Goal: Find specific page/section: Find specific page/section

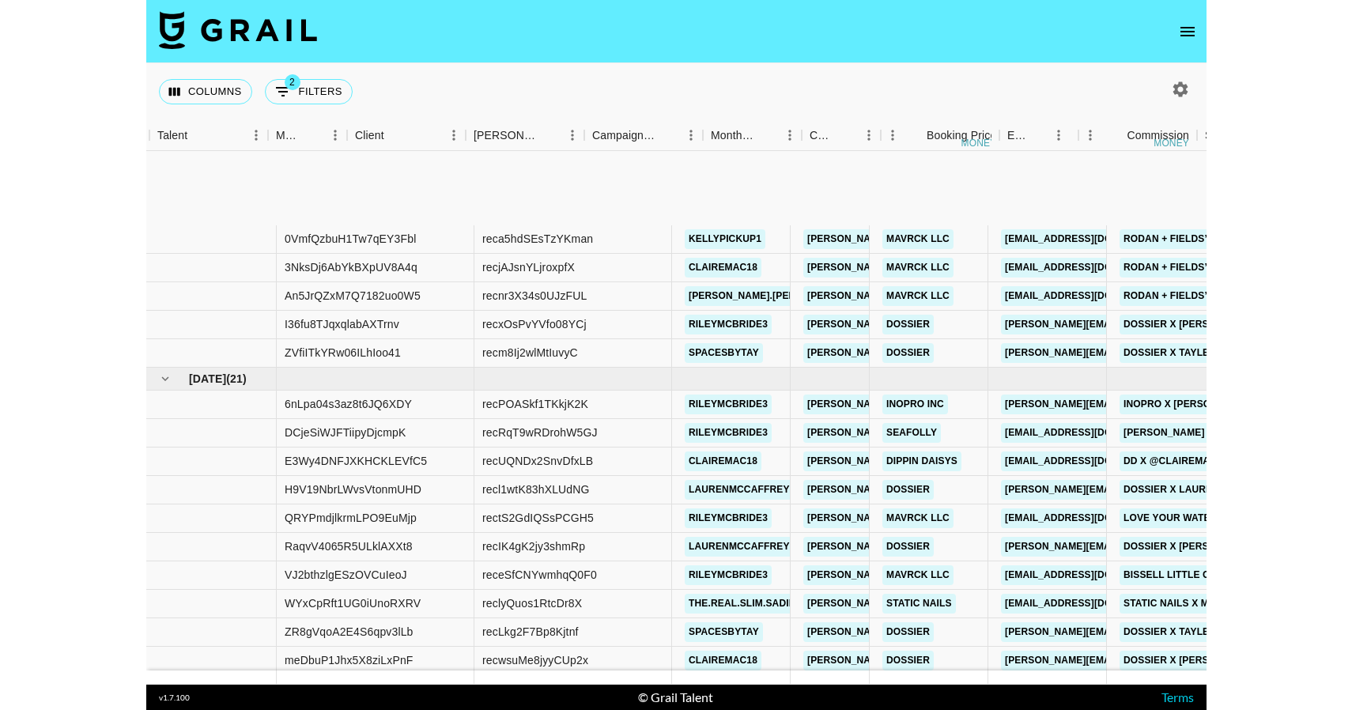
scroll to position [156, 522]
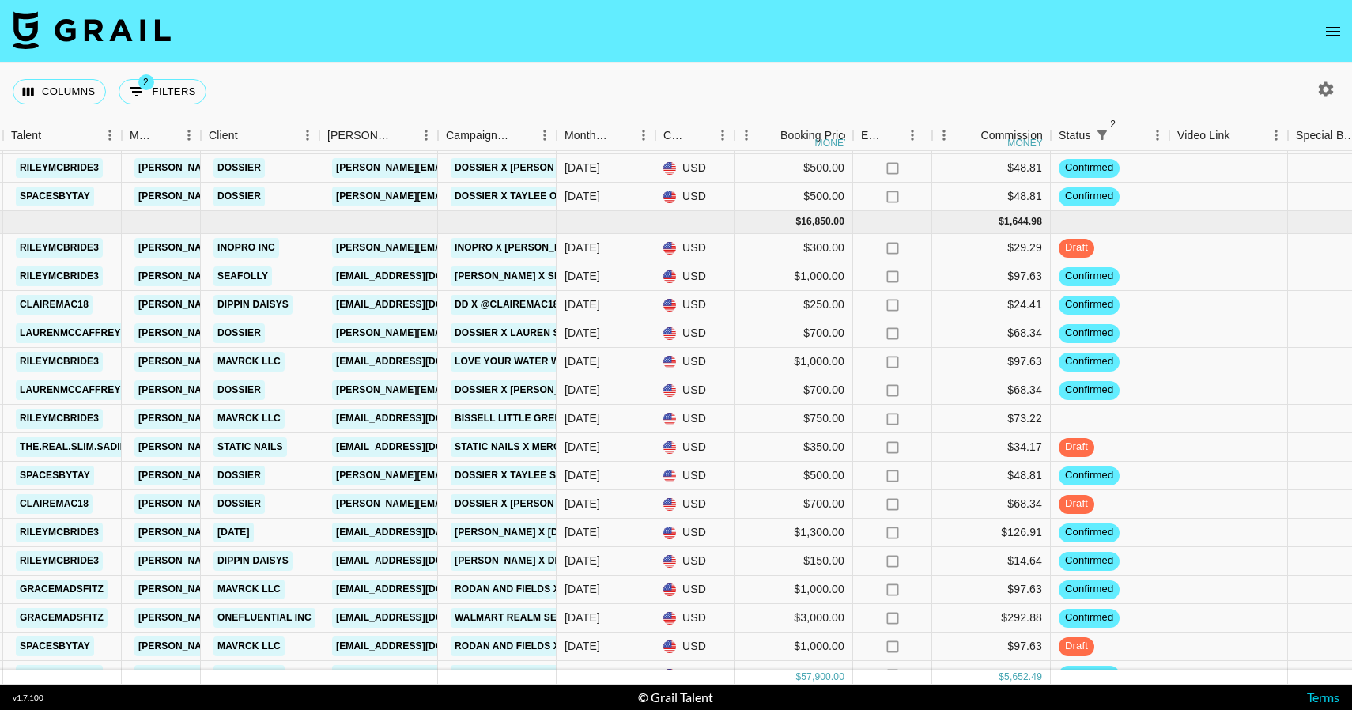
click at [1059, 41] on button "open drawer" at bounding box center [1333, 32] width 32 height 32
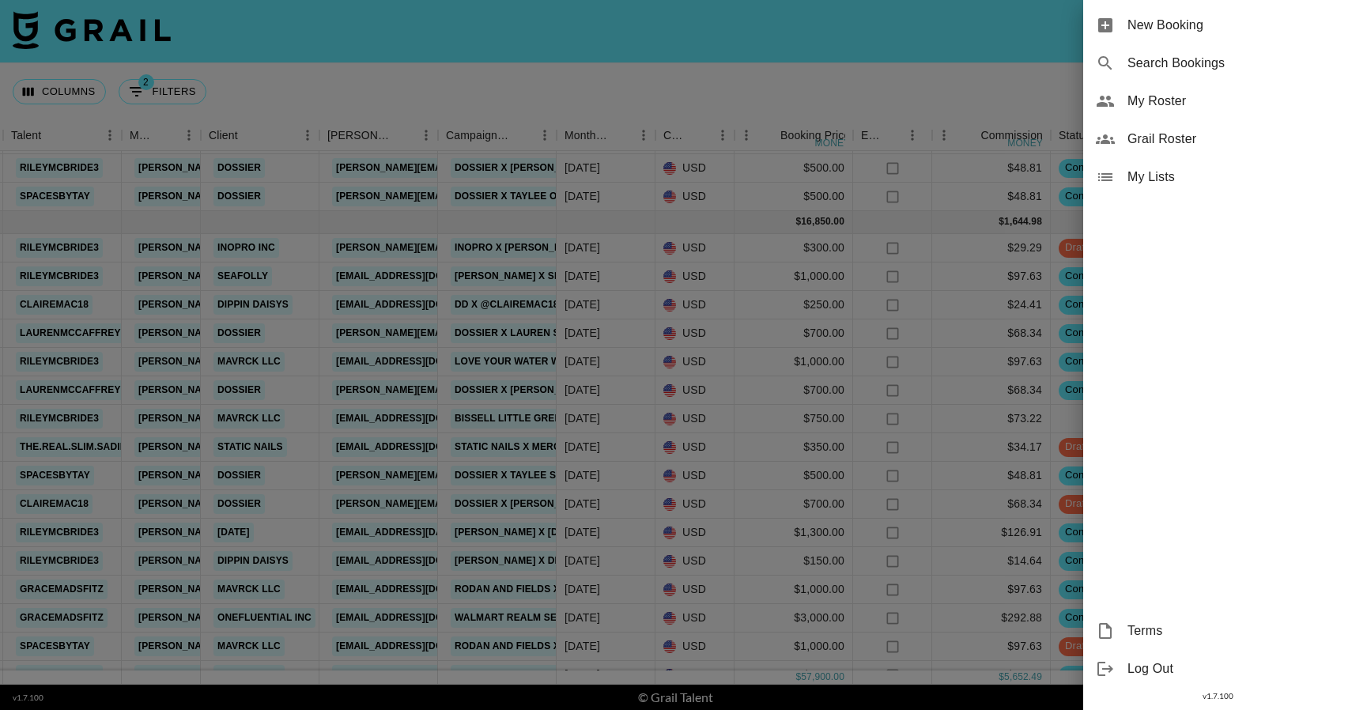
click at [1059, 103] on span "My Roster" at bounding box center [1233, 101] width 212 height 19
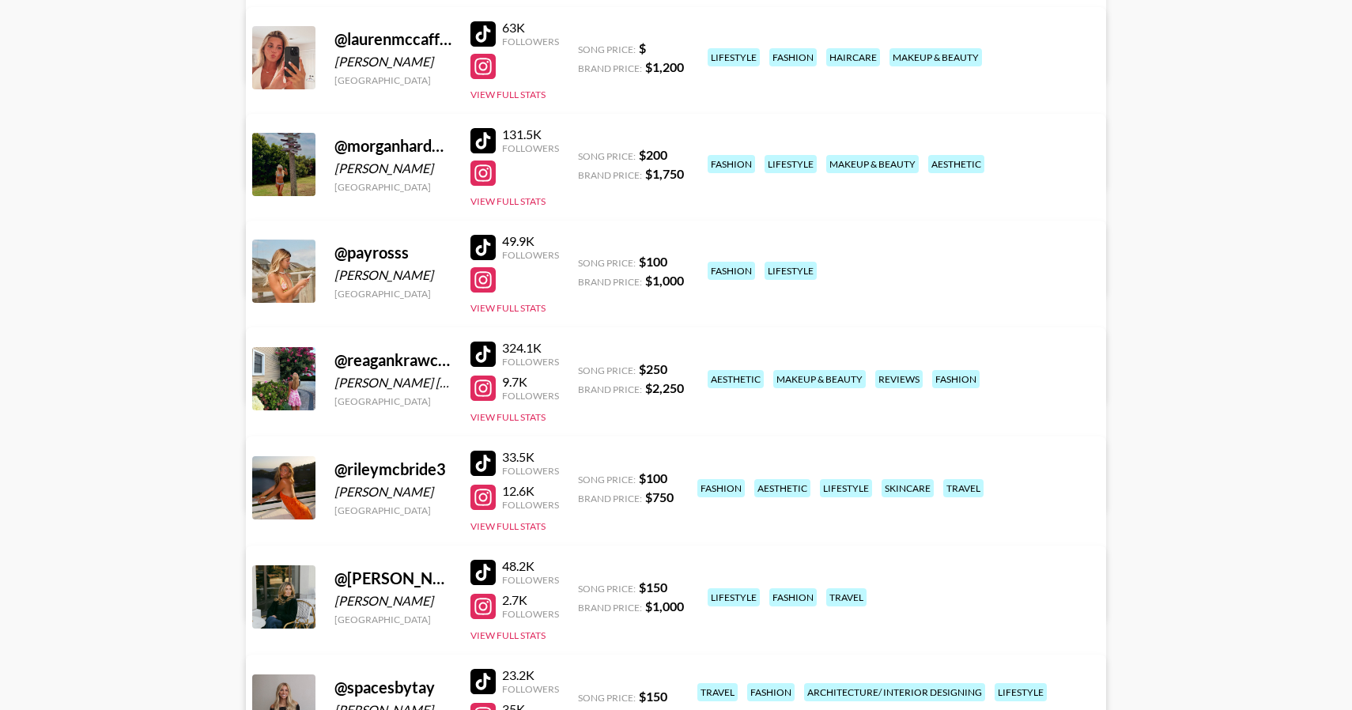
scroll to position [938, 0]
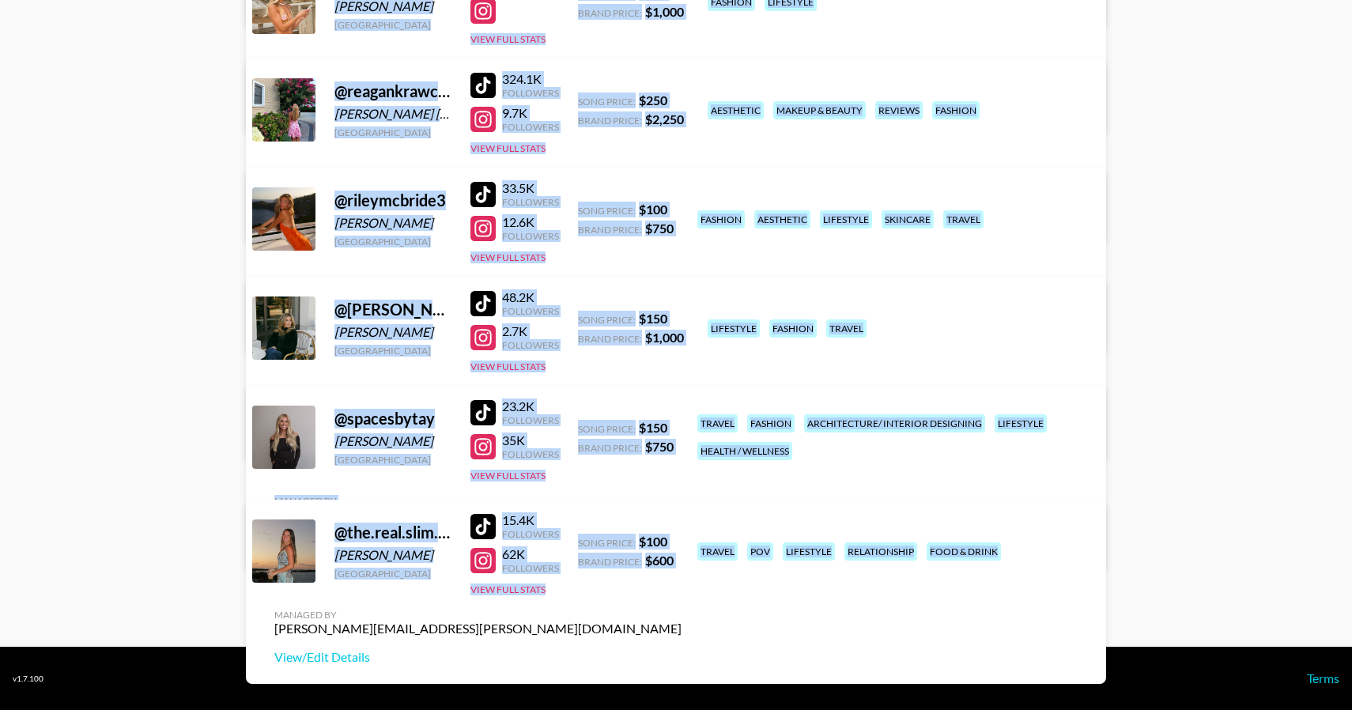
drag, startPoint x: 238, startPoint y: 101, endPoint x: 786, endPoint y: 591, distance: 735.5
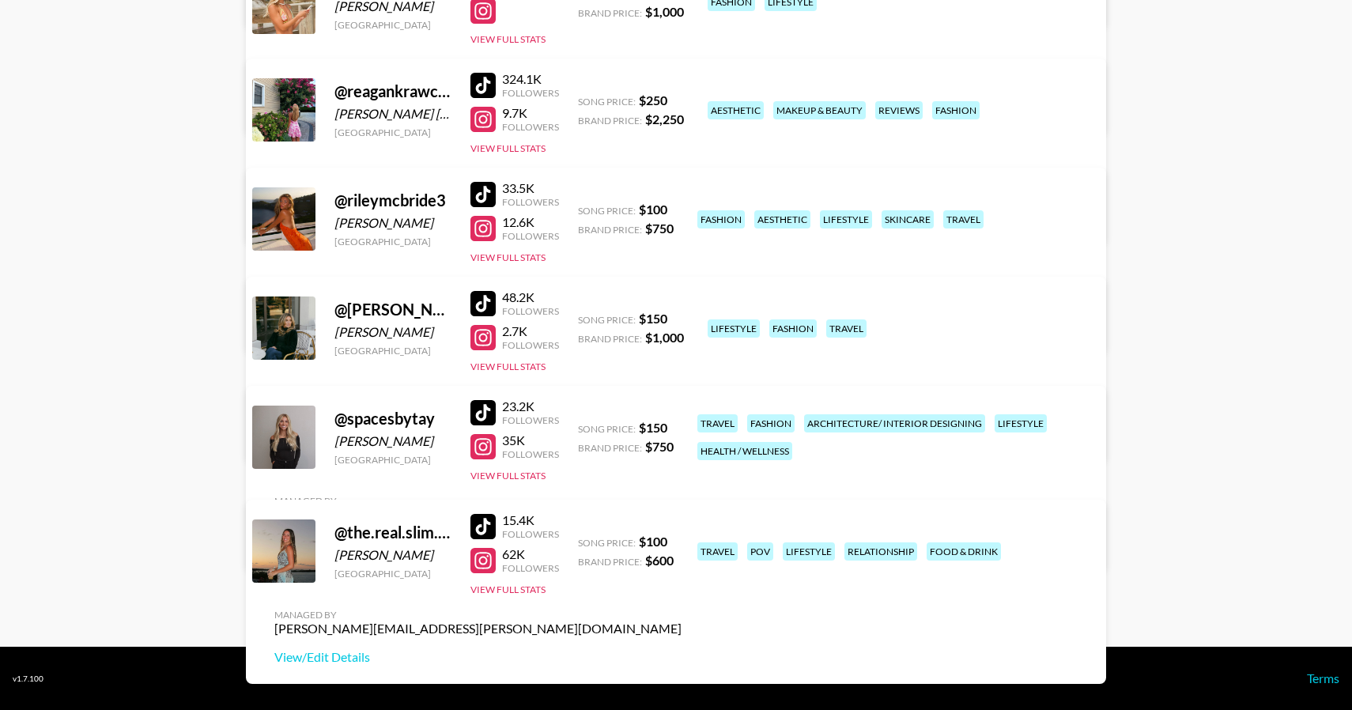
click at [786, 591] on div "@ the.real.slim.[PERSON_NAME] [GEOGRAPHIC_DATA] 15.4K Followers 62K Followers V…" at bounding box center [676, 592] width 860 height 184
drag, startPoint x: 1113, startPoint y: 594, endPoint x: 1250, endPoint y: 616, distance: 138.5
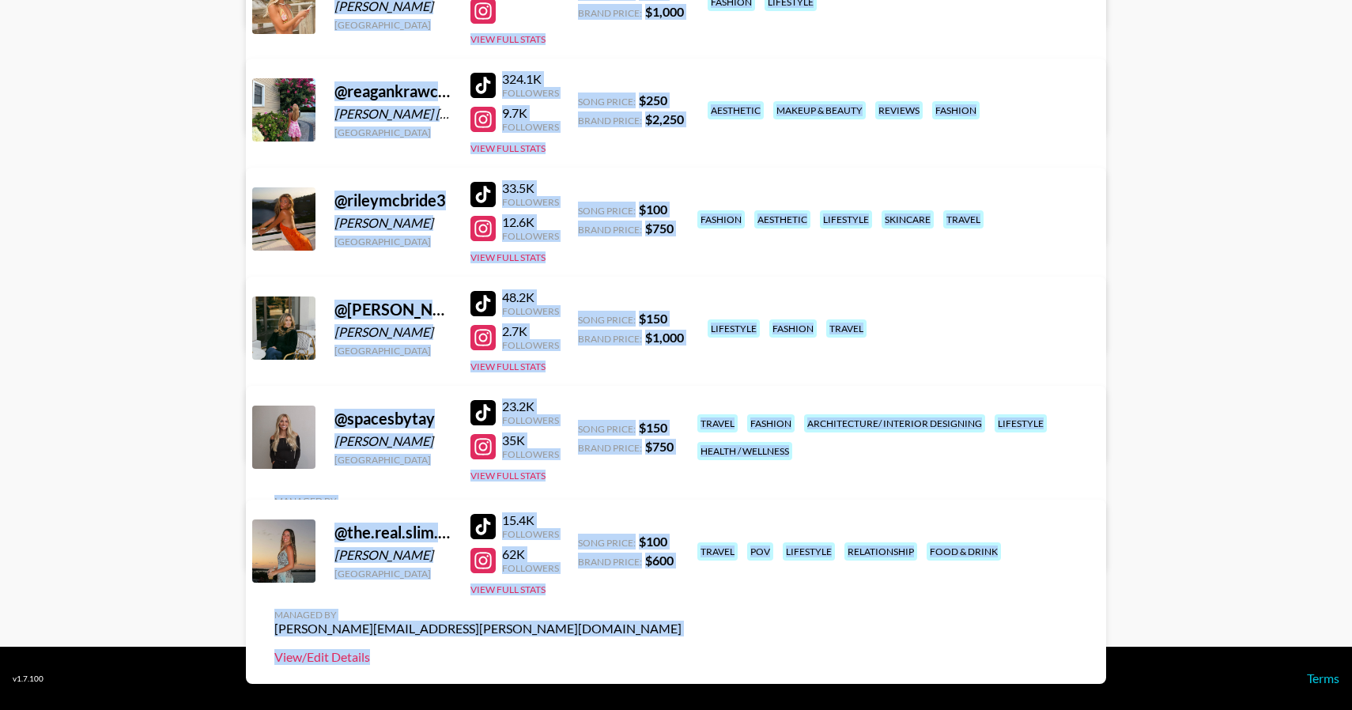
drag, startPoint x: 1237, startPoint y: 586, endPoint x: 1068, endPoint y: 577, distance: 169.4
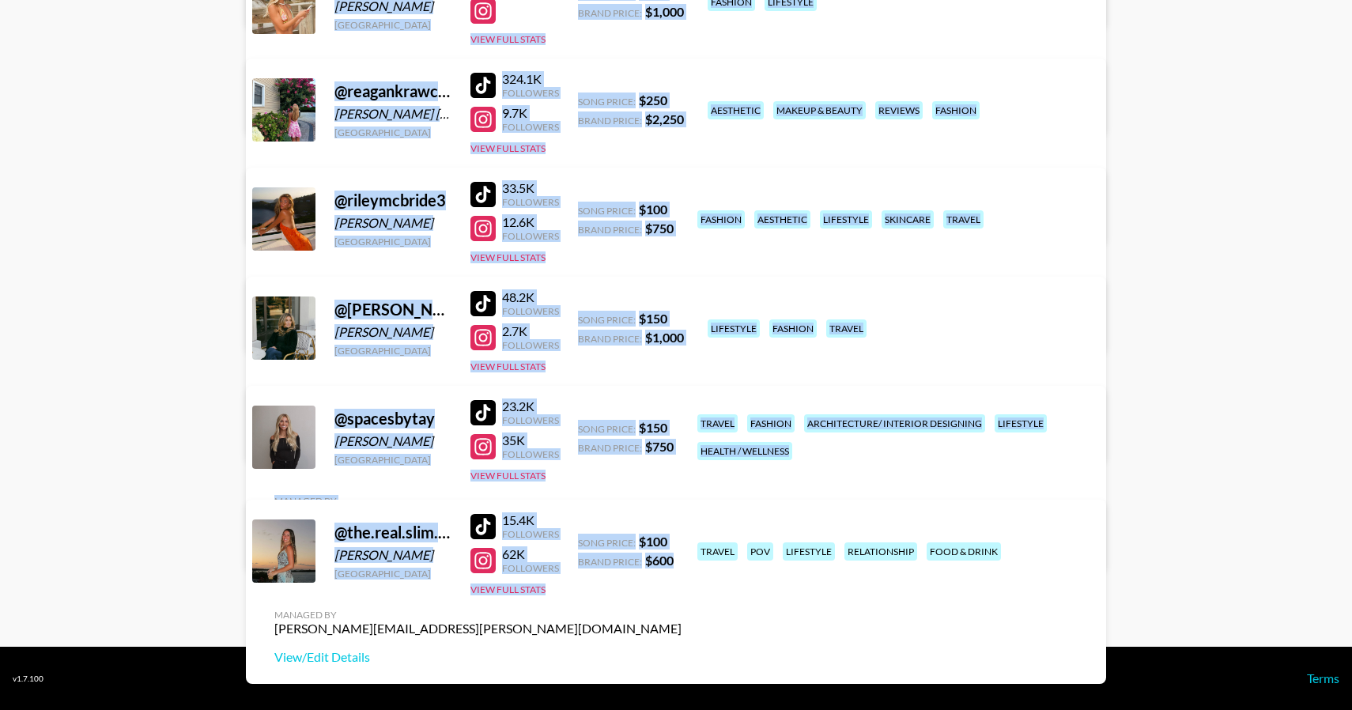
drag, startPoint x: 233, startPoint y: 105, endPoint x: 644, endPoint y: 598, distance: 642.0
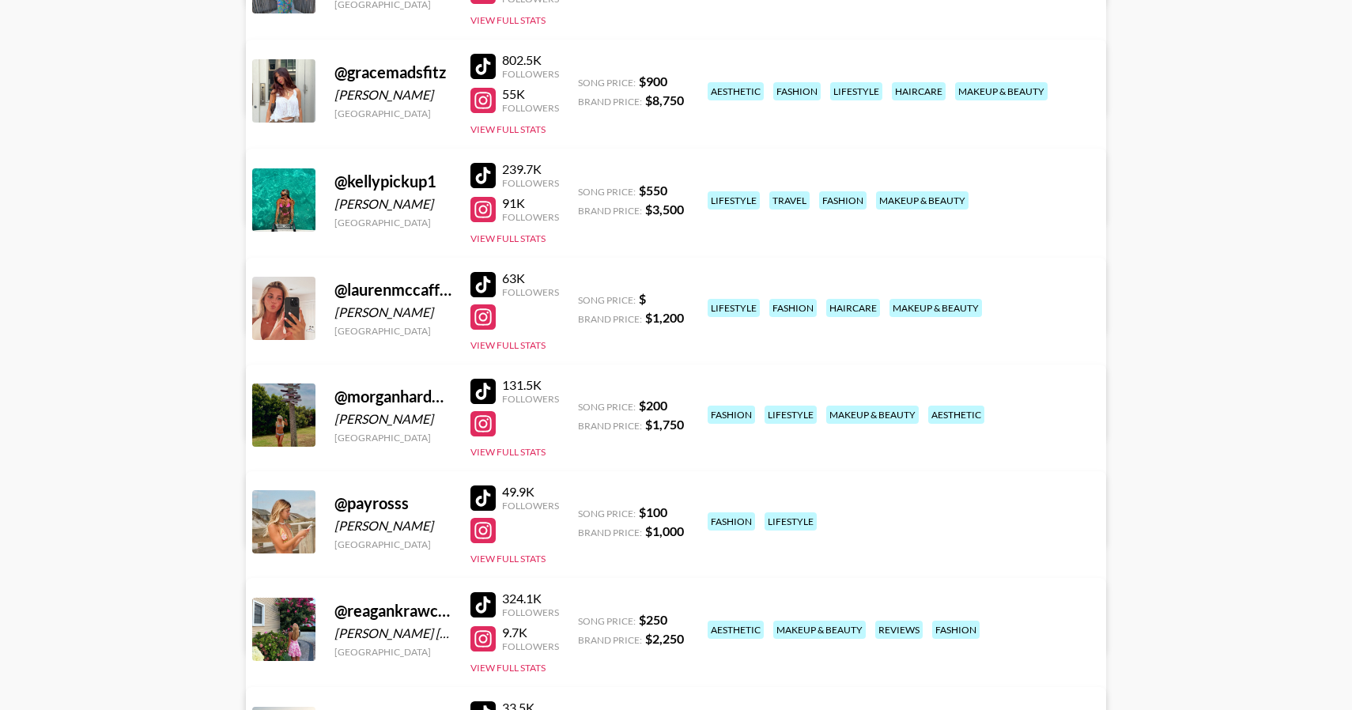
scroll to position [0, 0]
